Goal: Information Seeking & Learning: Learn about a topic

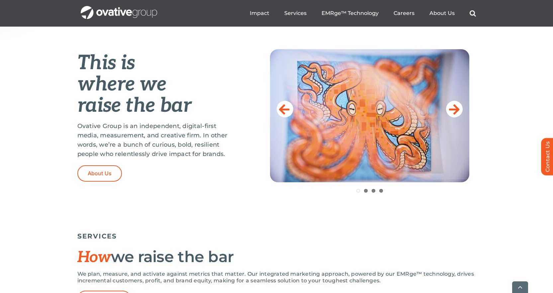
scroll to position [266, 0]
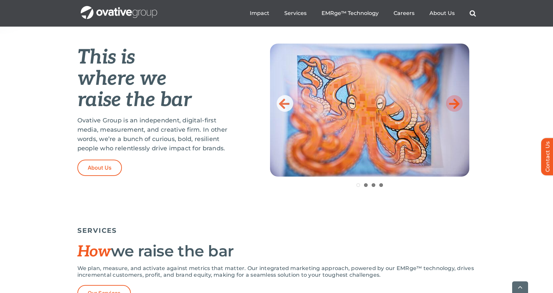
click at [455, 109] on icon at bounding box center [454, 103] width 11 height 13
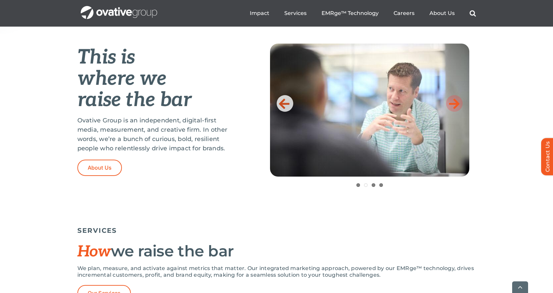
click at [455, 109] on icon at bounding box center [454, 103] width 11 height 13
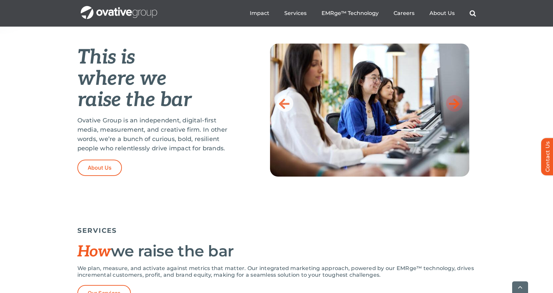
click at [455, 109] on icon at bounding box center [454, 103] width 11 height 13
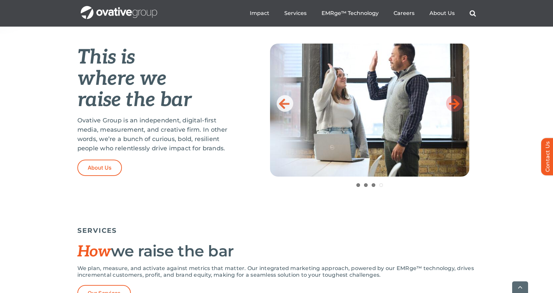
click at [455, 109] on icon at bounding box center [454, 103] width 11 height 13
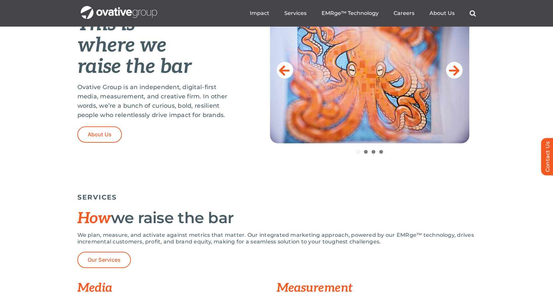
scroll to position [0, 0]
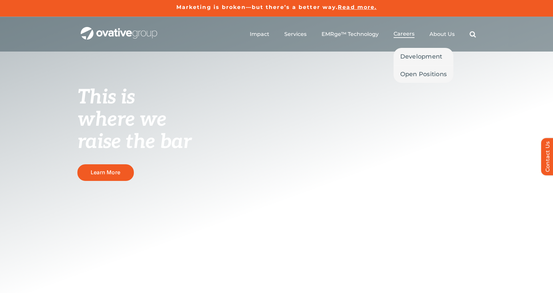
click at [409, 34] on span "Careers" at bounding box center [403, 34] width 21 height 7
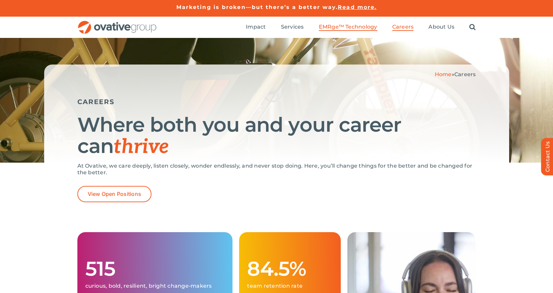
click at [327, 25] on span "EMRge™ Technology" at bounding box center [348, 27] width 58 height 7
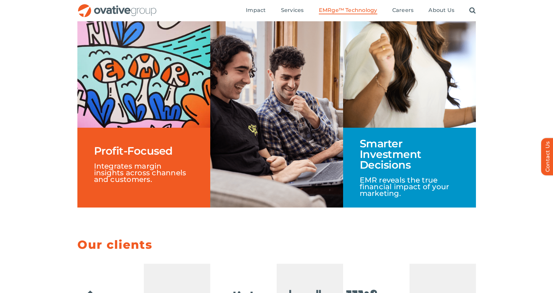
scroll to position [1129, 0]
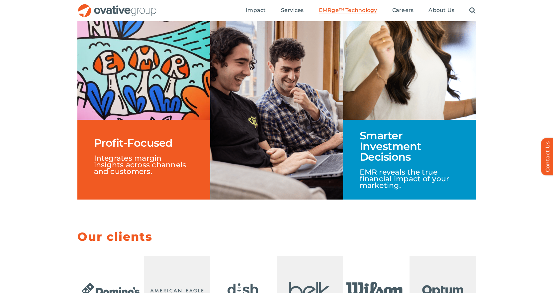
click at [298, 110] on img at bounding box center [276, 106] width 133 height 186
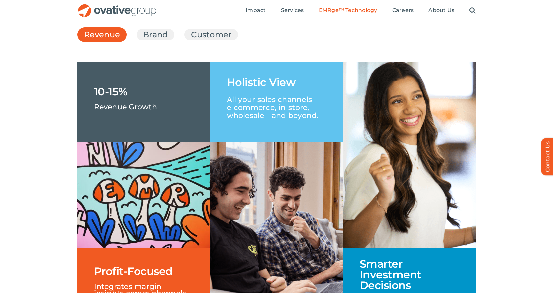
scroll to position [996, 0]
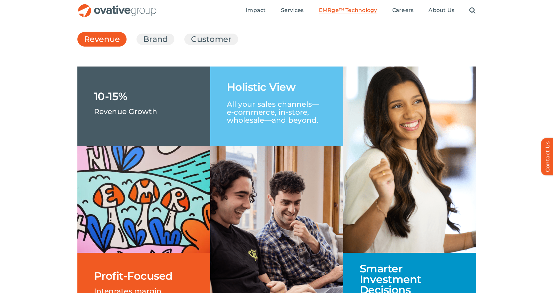
click at [289, 114] on p "All your sales channels—e-commerce, in-store, wholesale—and beyond." at bounding box center [277, 108] width 100 height 32
click at [288, 92] on h1 "Holistic View" at bounding box center [261, 87] width 69 height 11
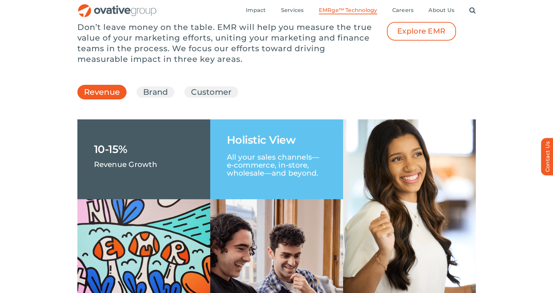
scroll to position [930, 0]
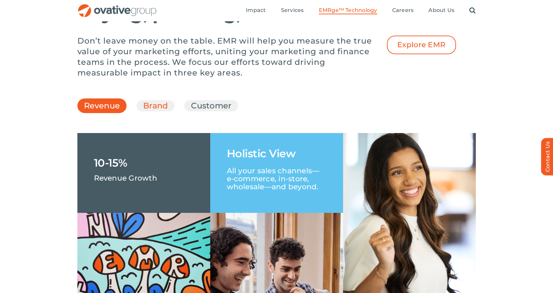
click at [156, 111] on link "Brand" at bounding box center [155, 105] width 25 height 11
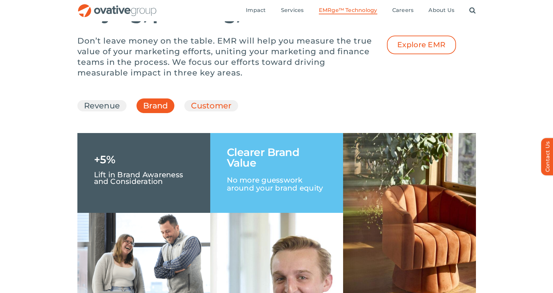
click at [196, 111] on link "Customer" at bounding box center [211, 105] width 41 height 11
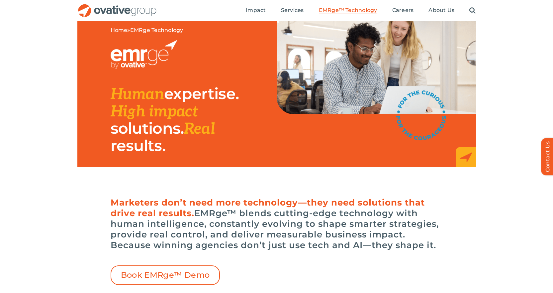
scroll to position [33, 0]
